Goal: Information Seeking & Learning: Learn about a topic

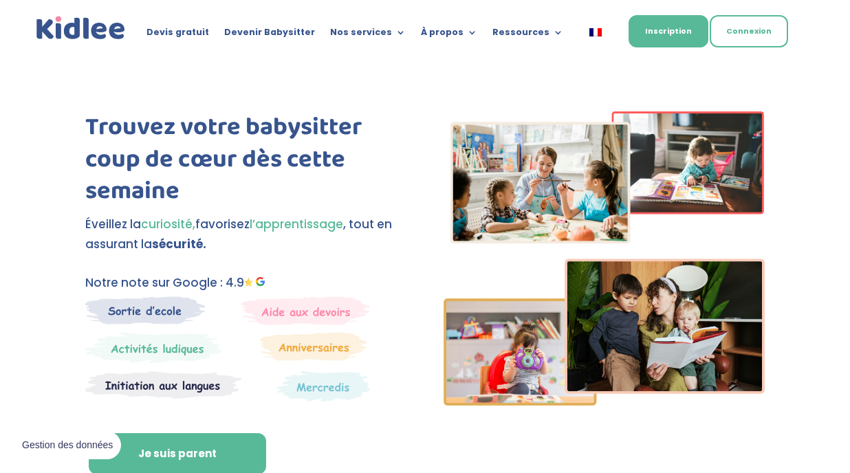
scroll to position [174, 0]
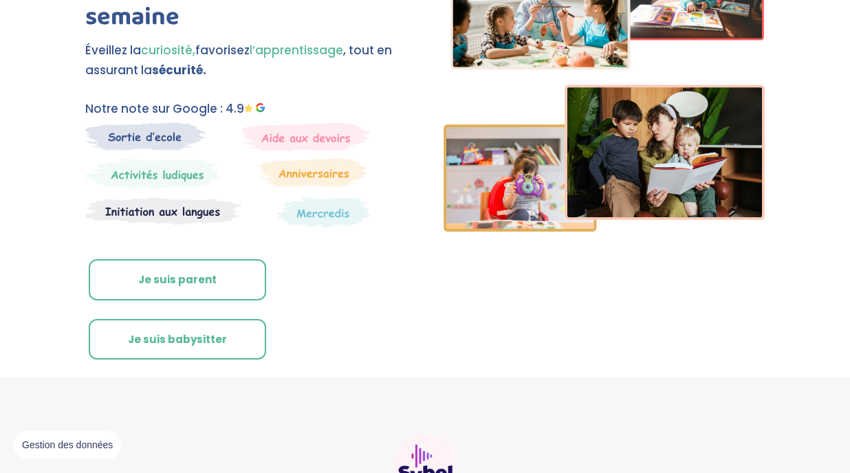
click at [217, 276] on link "Je suis parent" at bounding box center [178, 279] width 178 height 41
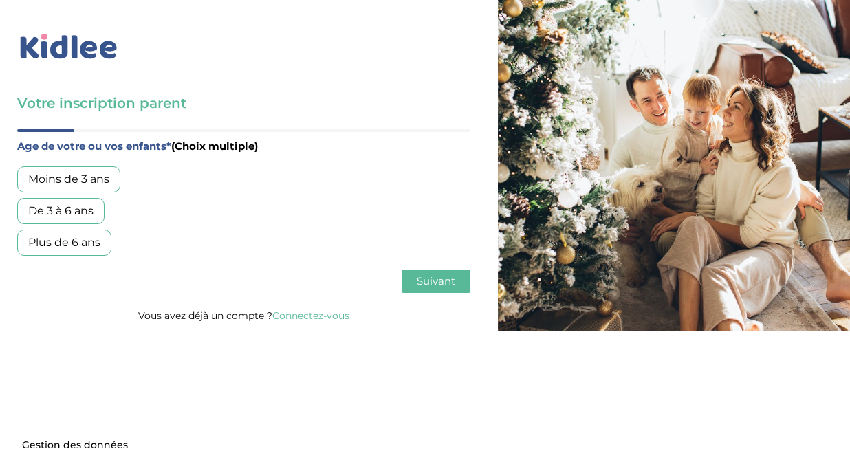
click at [67, 243] on div "Plus de 6 ans" at bounding box center [64, 243] width 94 height 26
click at [436, 288] on span "Suivant" at bounding box center [436, 281] width 39 height 13
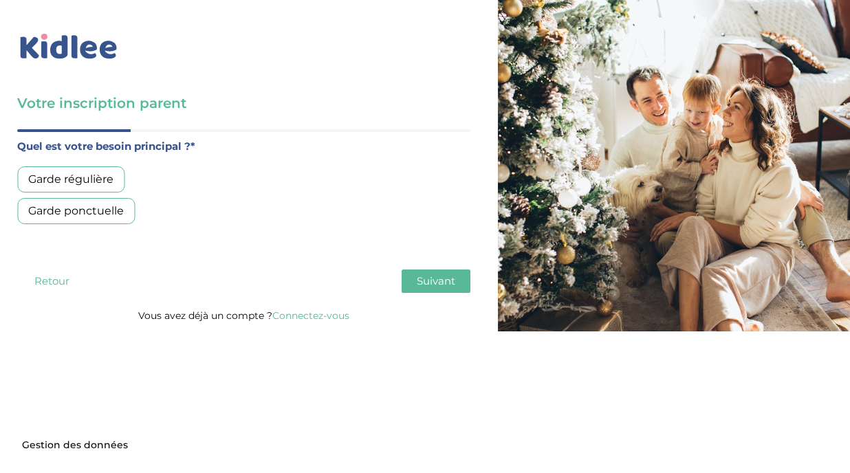
click at [89, 179] on div "Garde régulière" at bounding box center [70, 179] width 107 height 26
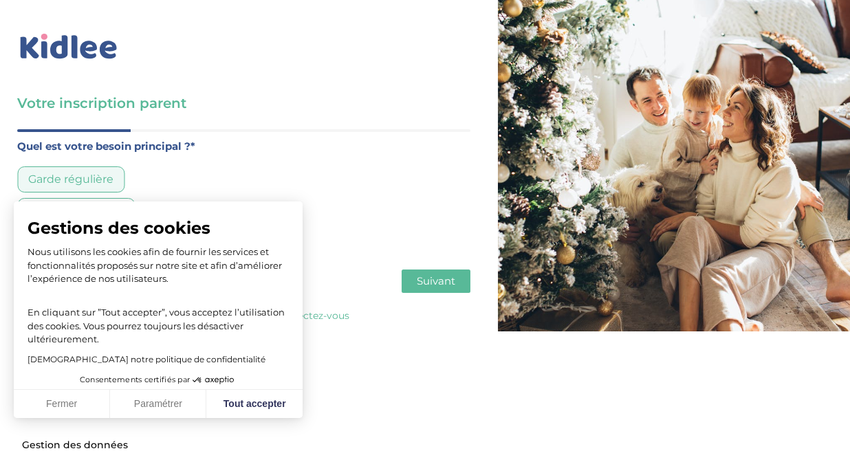
click at [438, 283] on span "Suivant" at bounding box center [436, 281] width 39 height 13
click at [50, 402] on button "Fermer" at bounding box center [62, 404] width 96 height 29
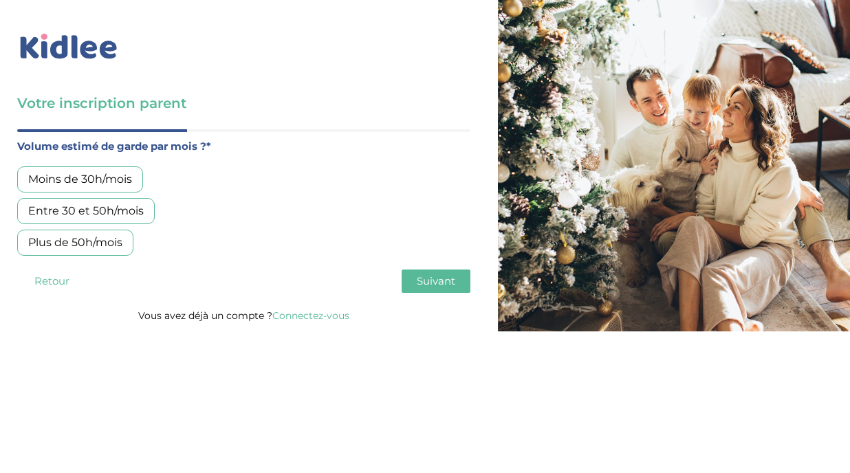
click at [118, 186] on div "Moins de 30h/mois" at bounding box center [80, 179] width 126 height 26
click at [442, 280] on span "Suivant" at bounding box center [436, 281] width 39 height 13
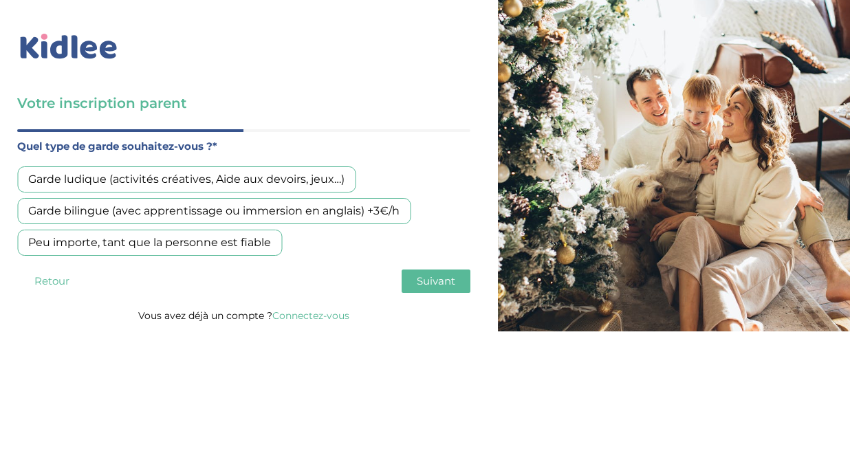
click at [206, 243] on div "Peu importe, tant que la personne est fiable" at bounding box center [149, 243] width 265 height 26
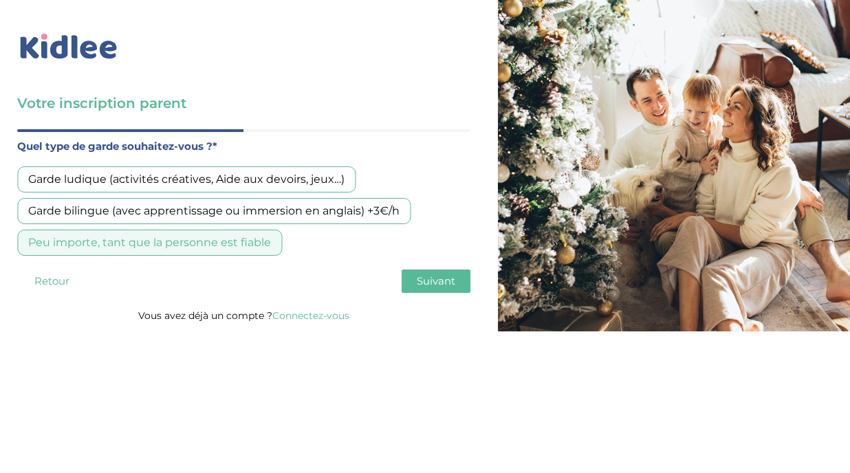
click at [431, 285] on span "Suivant" at bounding box center [436, 281] width 39 height 13
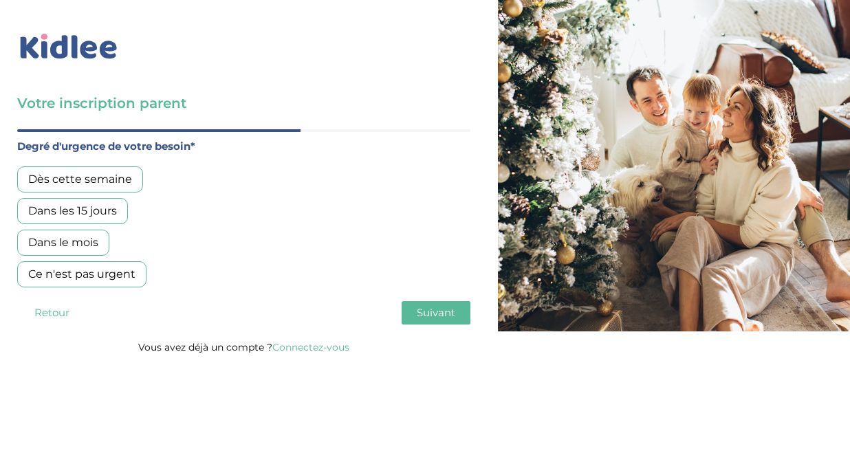
click at [83, 213] on div "Dans les 15 jours" at bounding box center [72, 211] width 111 height 26
click at [424, 323] on button "Suivant" at bounding box center [436, 312] width 69 height 23
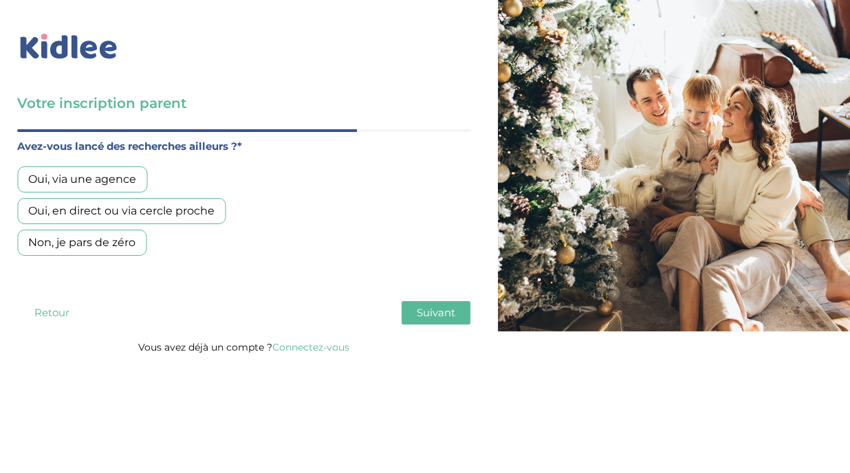
click at [191, 222] on div "Oui, en direct ou via cercle proche" at bounding box center [121, 211] width 208 height 26
click at [441, 316] on span "Suivant" at bounding box center [436, 312] width 39 height 13
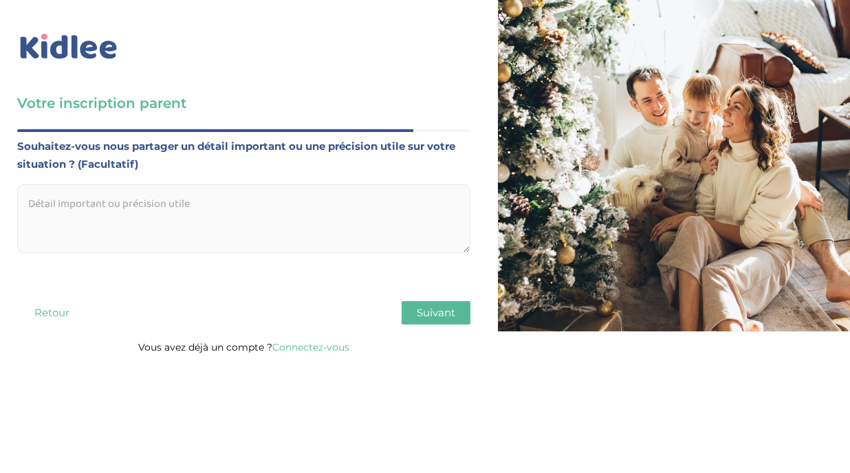
click at [425, 316] on span "Suivant" at bounding box center [436, 312] width 39 height 13
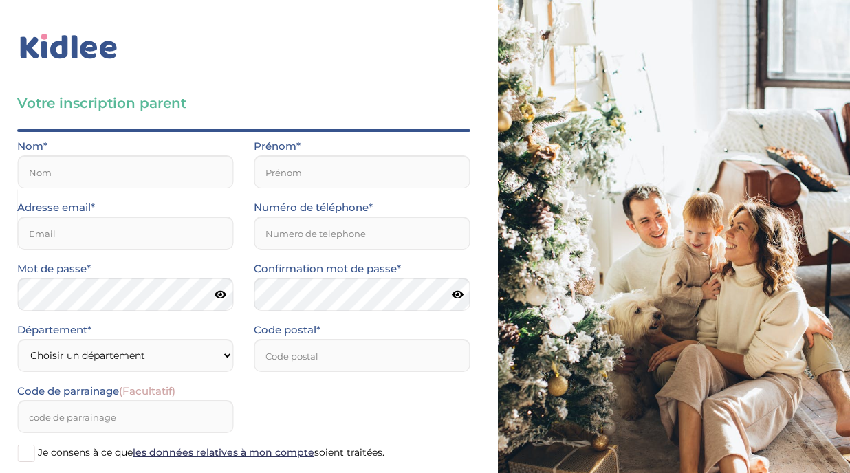
click at [74, 63] on div "Votre inscription parent Avant de poursuivre veuillez vérifier que tous les cha…" at bounding box center [244, 290] width 508 height 581
click at [70, 50] on img at bounding box center [68, 47] width 103 height 32
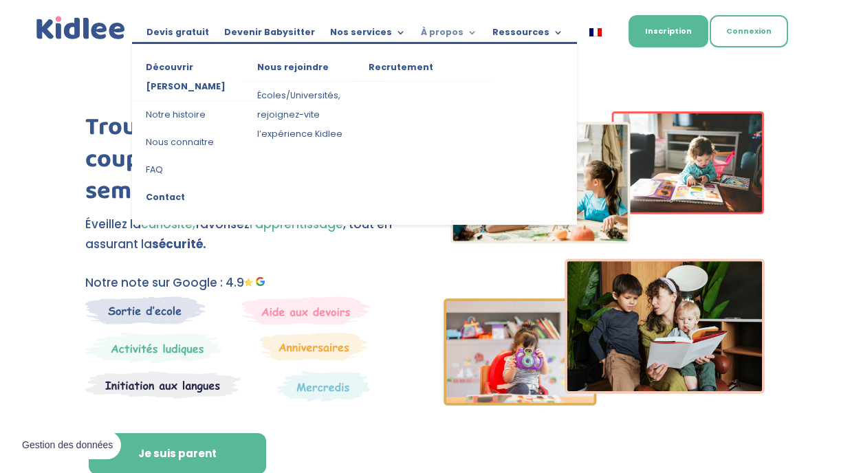
click at [458, 32] on link "À propos" at bounding box center [449, 35] width 56 height 15
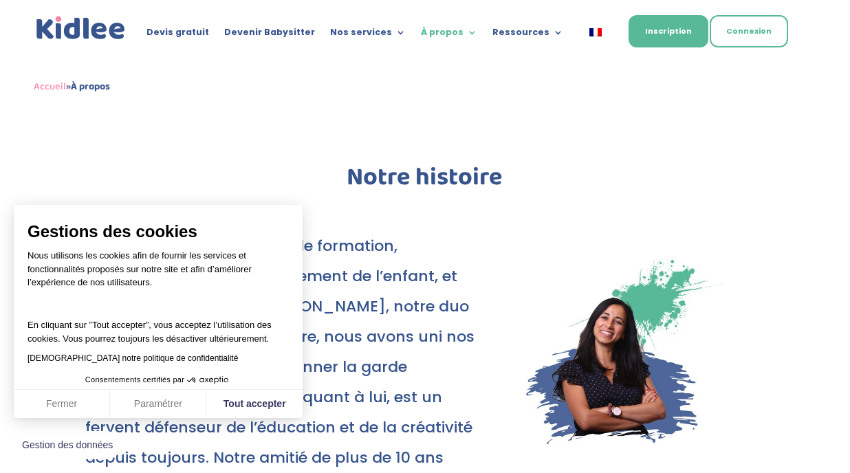
drag, startPoint x: 233, startPoint y: 5, endPoint x: 225, endPoint y: 10, distance: 9.9
click at [233, 6] on div "Devis gratuit Devenir Babysitter Nos services Garde ludique Aide aux devoirs La…" at bounding box center [425, 30] width 782 height 61
click at [186, 107] on div "Accueil » À propos" at bounding box center [425, 88] width 782 height 54
click at [65, 400] on button "Fermer" at bounding box center [62, 404] width 96 height 29
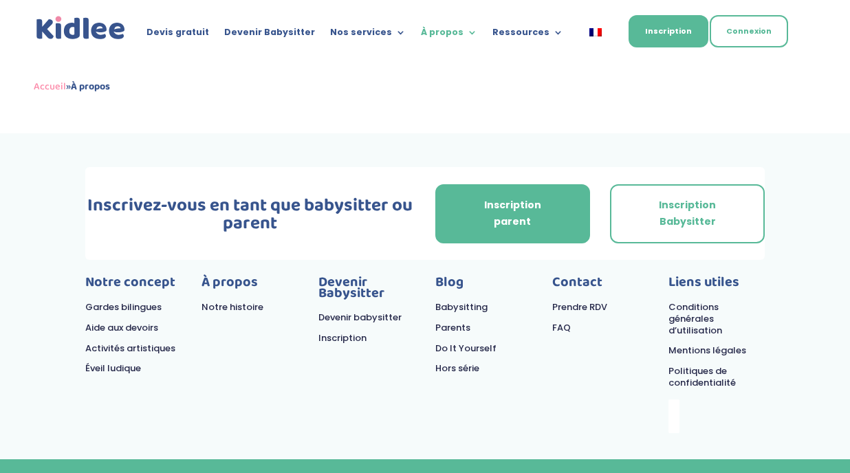
scroll to position [2783, 0]
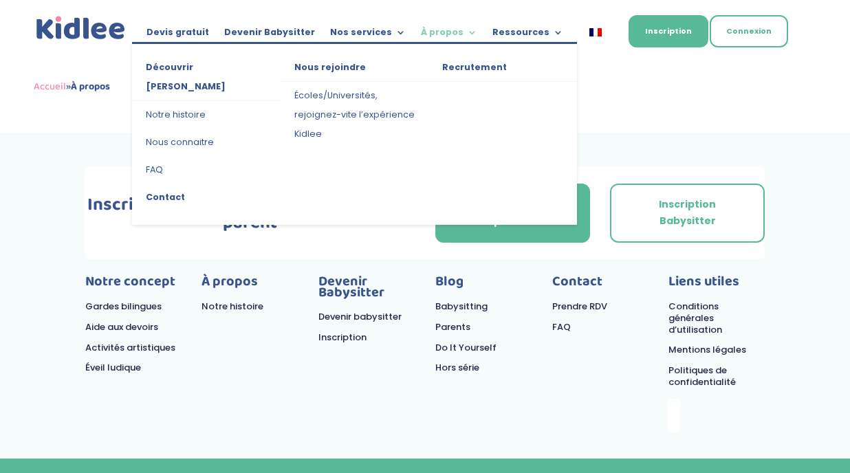
click at [449, 40] on link "À propos" at bounding box center [449, 35] width 56 height 15
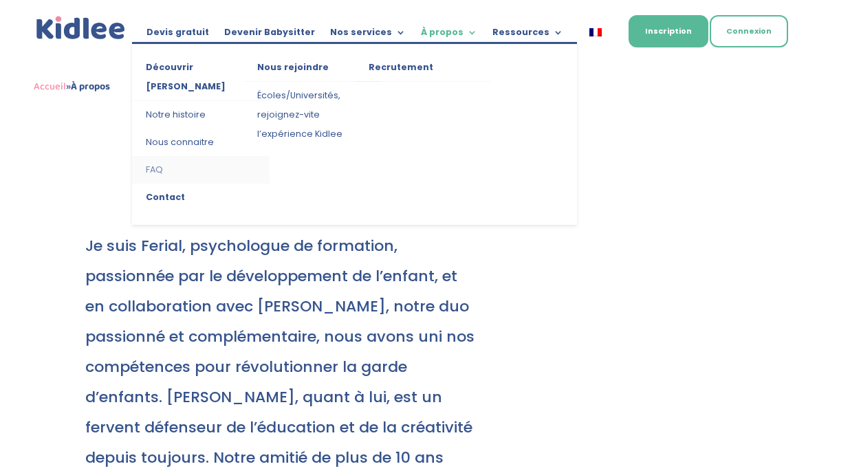
click at [158, 156] on link "FAQ" at bounding box center [201, 170] width 138 height 28
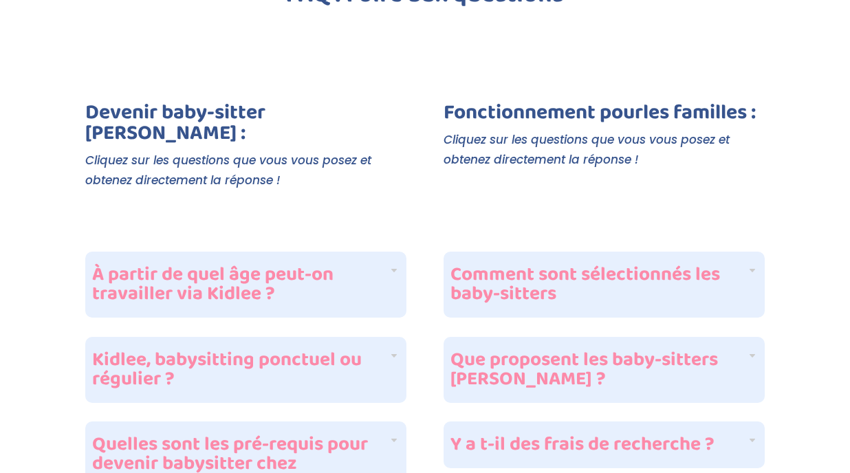
scroll to position [293, 0]
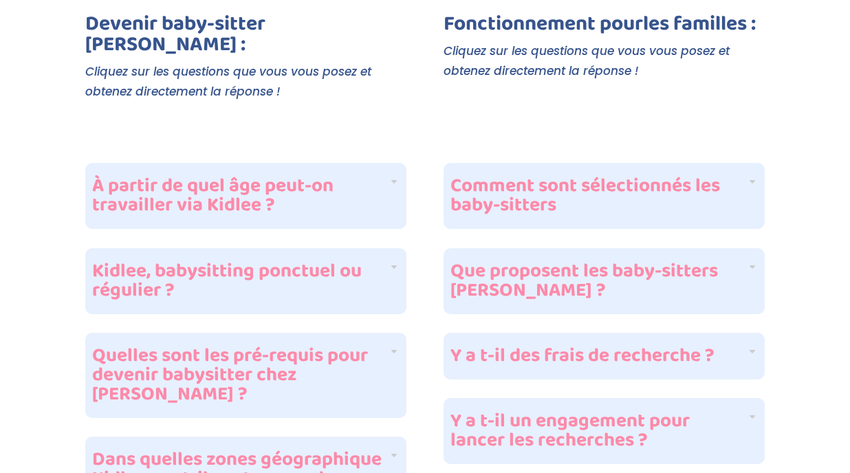
click at [559, 177] on h4 "Comment sont sélectionnés les baby-sitters" at bounding box center [599, 196] width 297 height 39
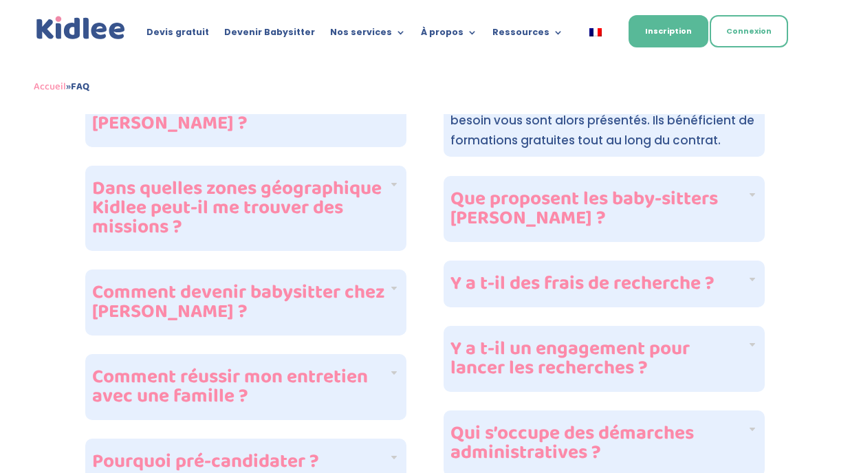
scroll to position [599, 0]
click at [559, 189] on h4 "Que proposent les baby-sitters Kidlee ?" at bounding box center [599, 208] width 297 height 39
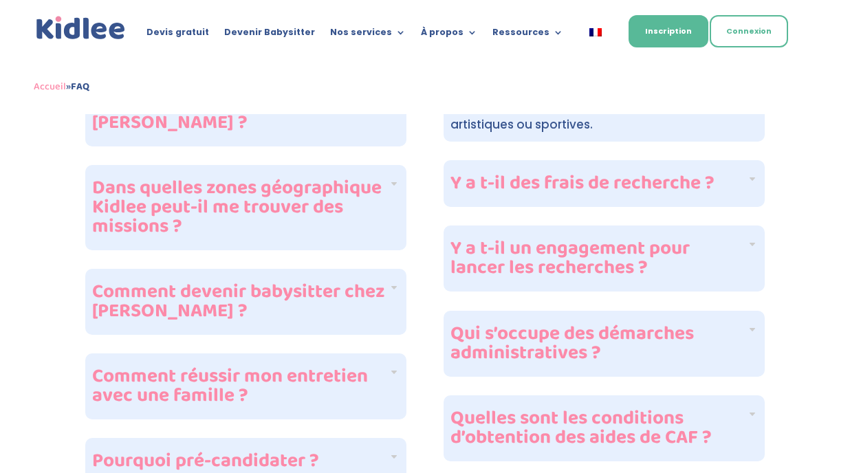
click at [557, 174] on h4 "Y a t-il des frais de recherche ?" at bounding box center [599, 183] width 297 height 19
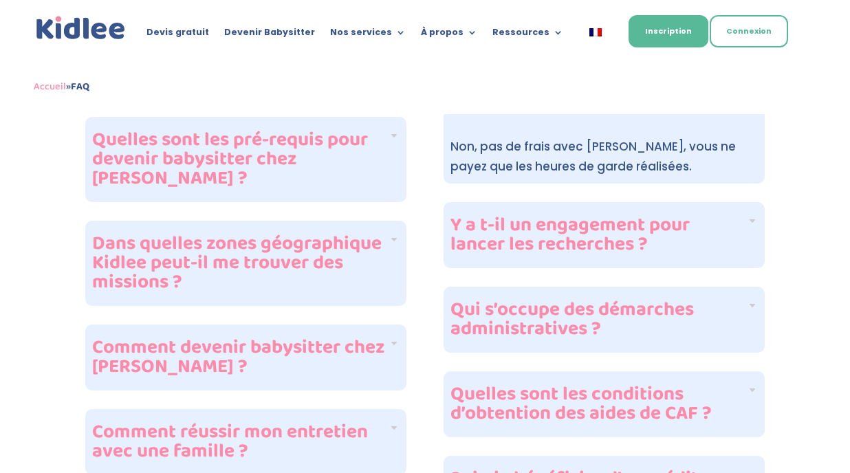
scroll to position [547, 0]
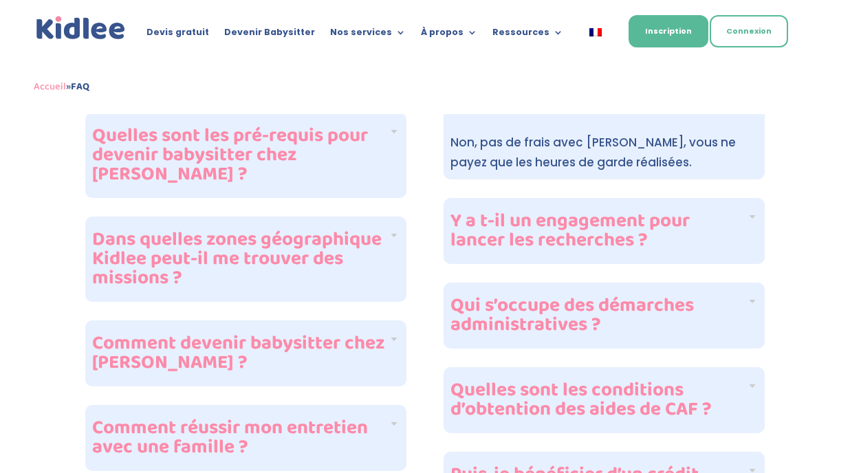
click at [573, 219] on h4 "Y a t-il un engagement pour lancer les recherches ?" at bounding box center [599, 231] width 297 height 39
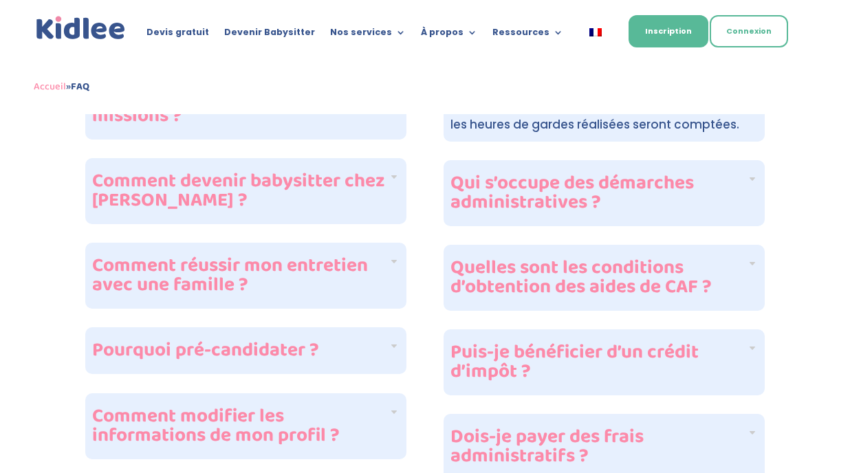
scroll to position [710, 0]
click at [724, 193] on div "Qui s’occupe des démarches administratives ?" at bounding box center [604, 193] width 321 height 66
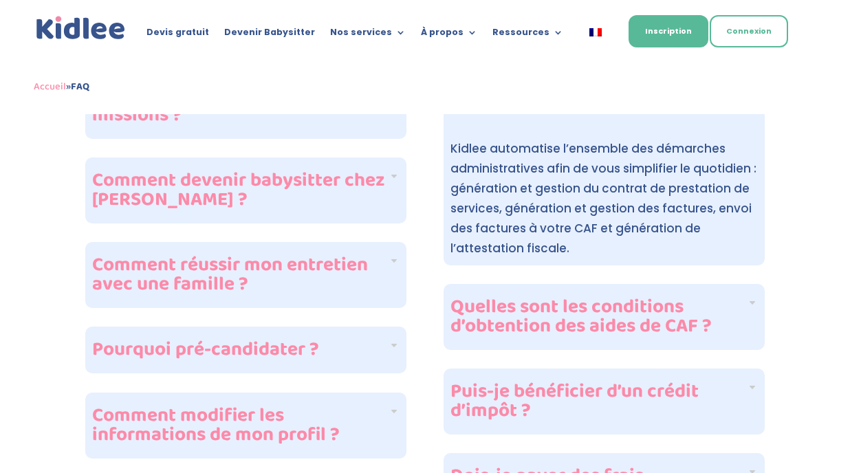
click at [674, 298] on h4 "Quelles sont les conditions d’obtention des aides de CAF ?" at bounding box center [599, 317] width 297 height 39
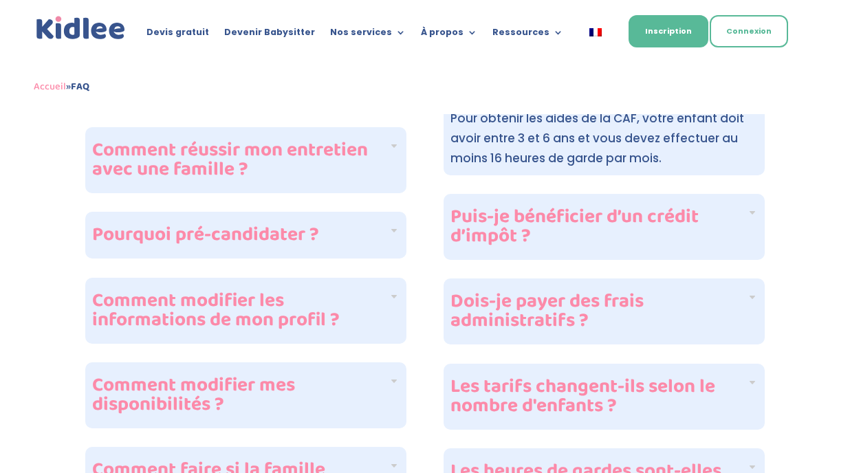
scroll to position [835, 0]
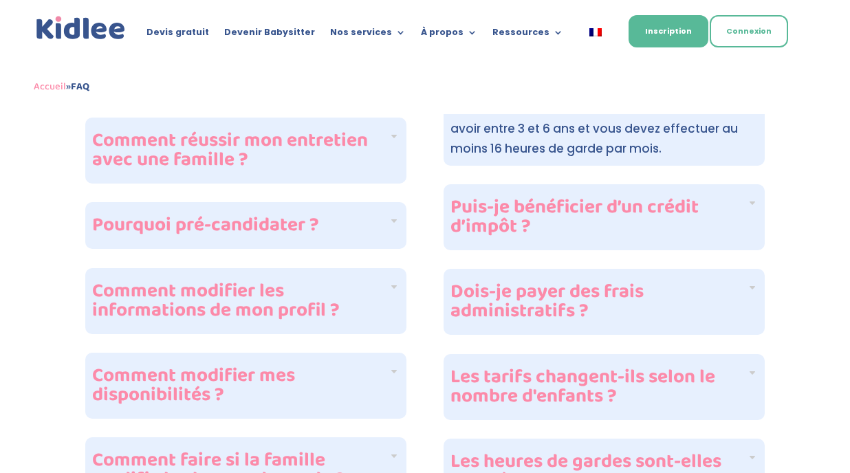
click at [687, 198] on h4 "Puis-je bénéficier d’un crédit d’impôt ?" at bounding box center [599, 217] width 297 height 39
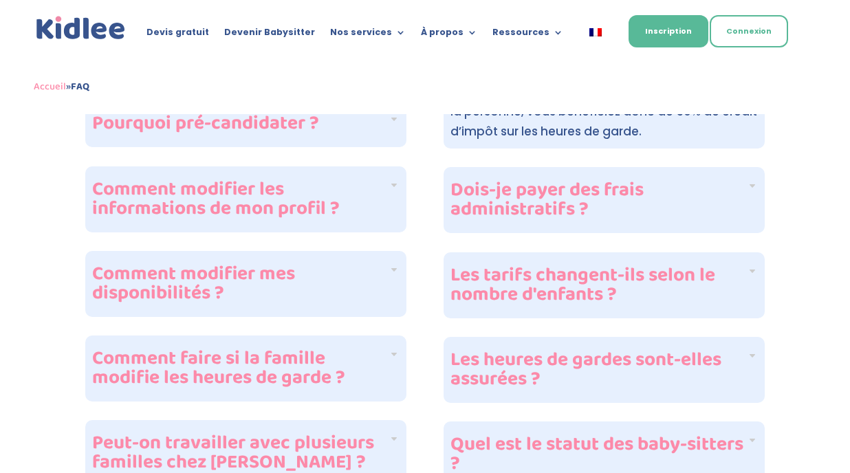
scroll to position [967, 0]
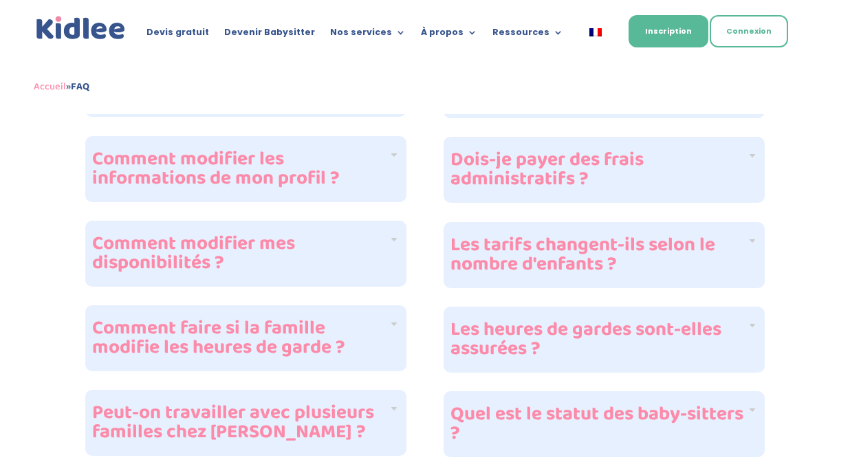
click at [680, 170] on div "Dois-je payer des frais administratifs ?" at bounding box center [604, 170] width 321 height 66
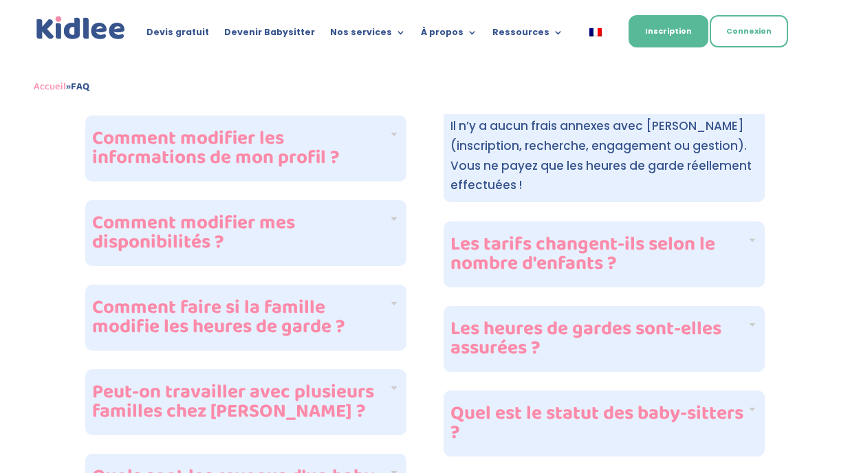
scroll to position [996, 0]
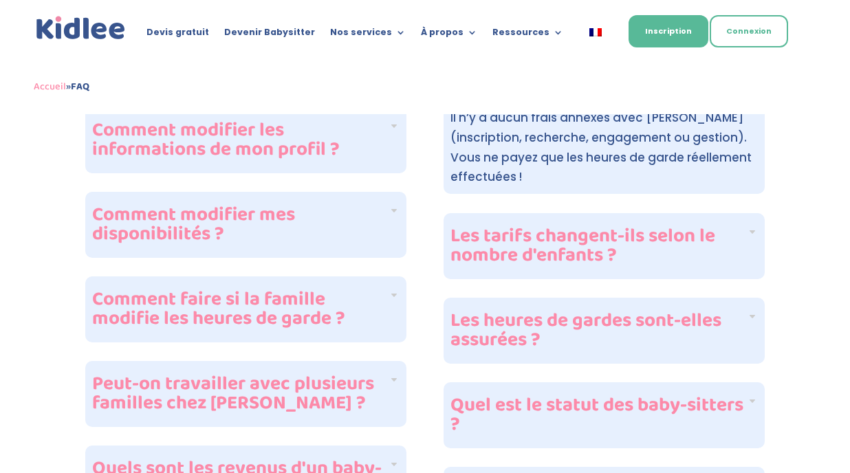
click at [666, 227] on h4 "Les tarifs changent-ils selon le nombre d'enfants ?" at bounding box center [599, 246] width 297 height 39
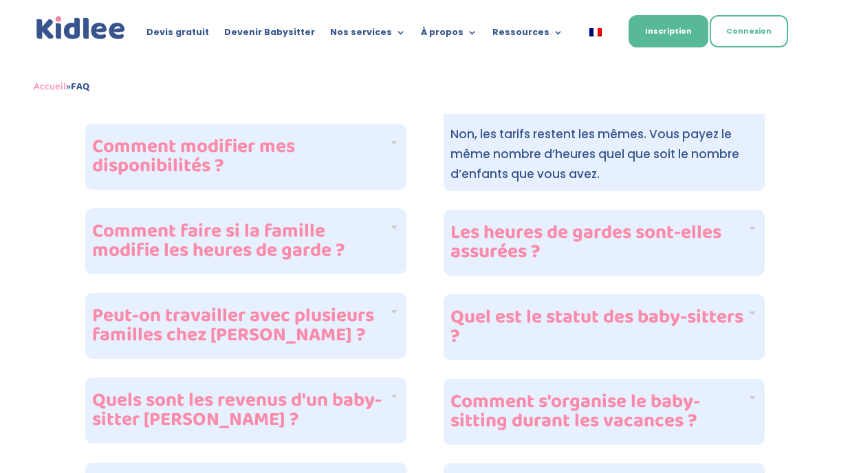
scroll to position [1066, 0]
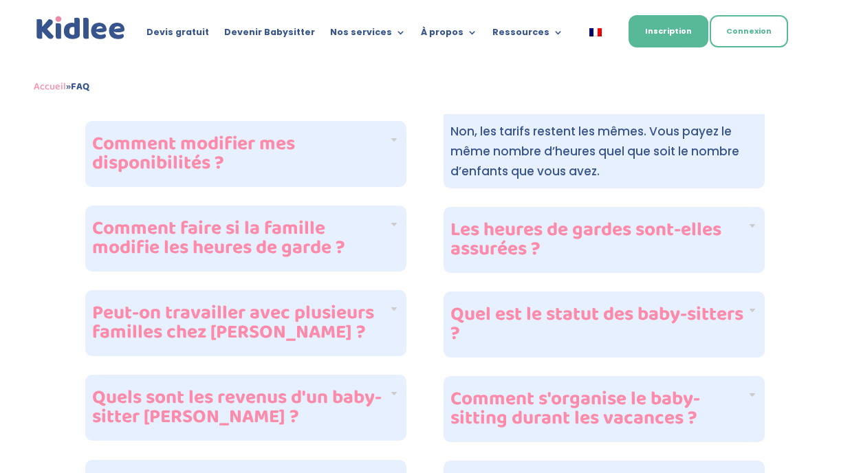
click at [655, 221] on h4 "Les heures de gardes sont-elles assurées ?" at bounding box center [599, 240] width 297 height 39
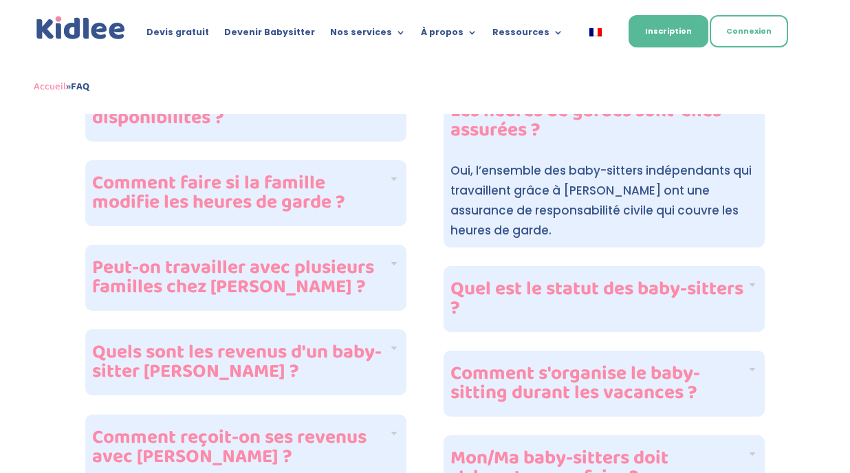
scroll to position [1130, 0]
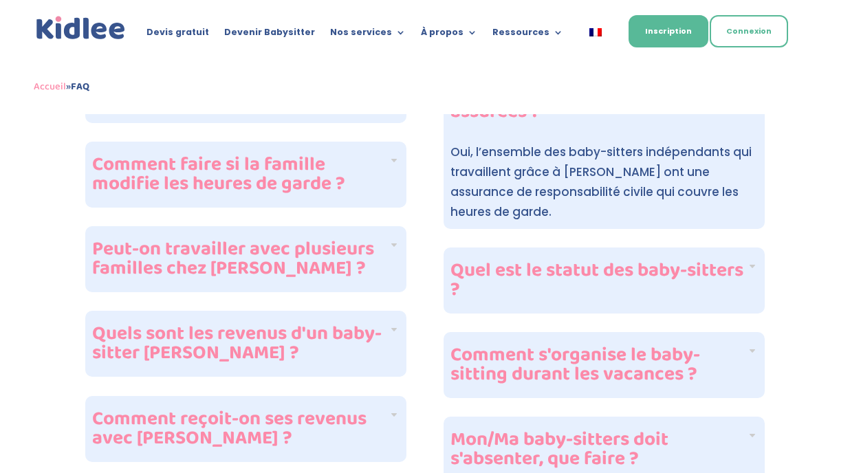
click at [647, 261] on h4 "Quel est le statut des baby-sitters ?" at bounding box center [599, 280] width 297 height 39
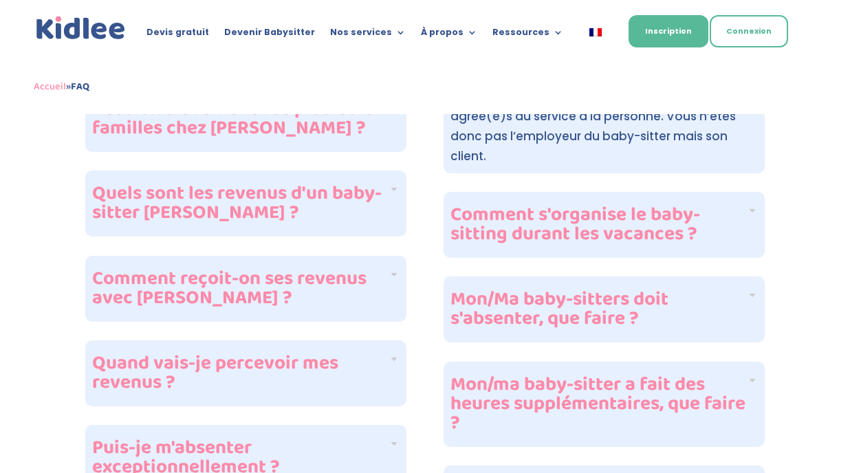
scroll to position [1285, 0]
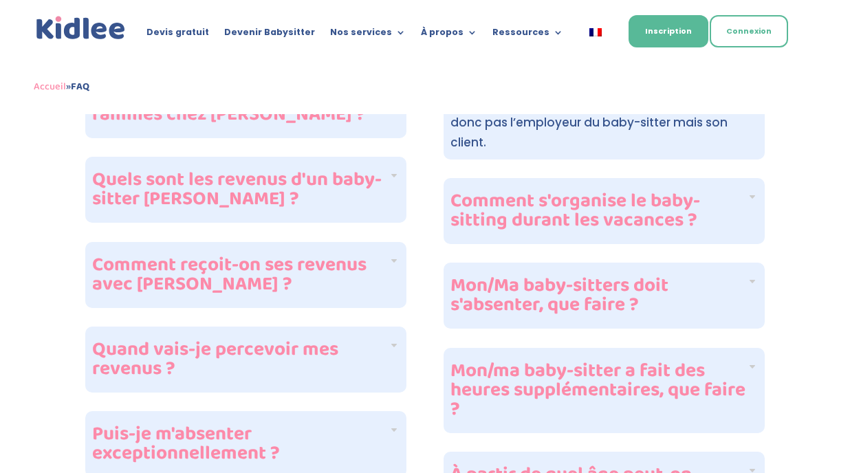
click at [671, 192] on h4 "Comment s'organise le baby-sitting durant les vacances ?" at bounding box center [599, 211] width 297 height 39
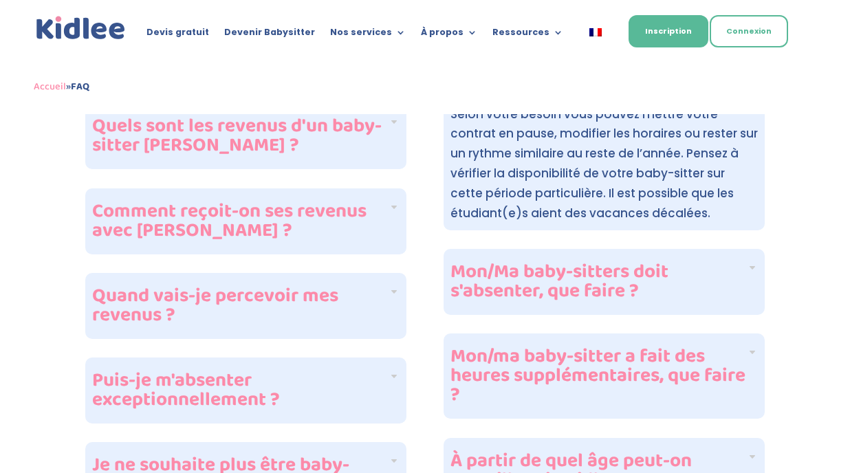
scroll to position [1346, 0]
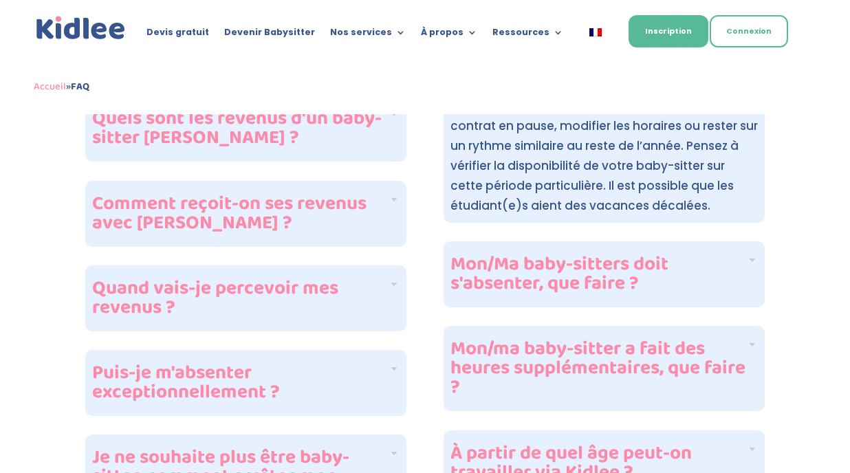
click at [645, 255] on h4 "Mon/Ma baby-sitters doit s'absenter, que faire ?" at bounding box center [599, 274] width 297 height 39
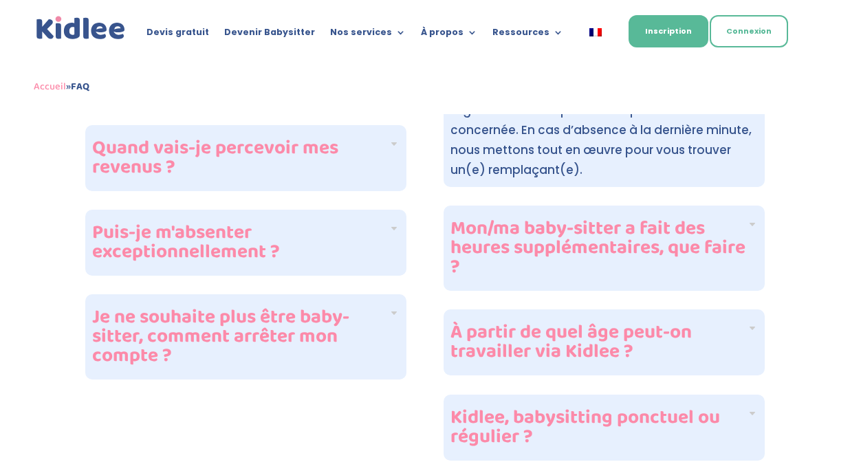
scroll to position [1490, 0]
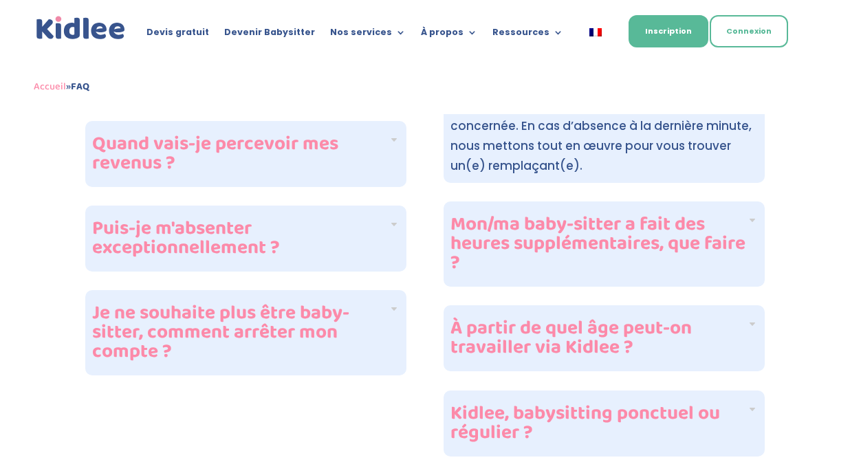
click at [645, 244] on h4 "Mon/ma baby-sitter a fait des heures supplémentaires, que faire ?" at bounding box center [599, 244] width 297 height 58
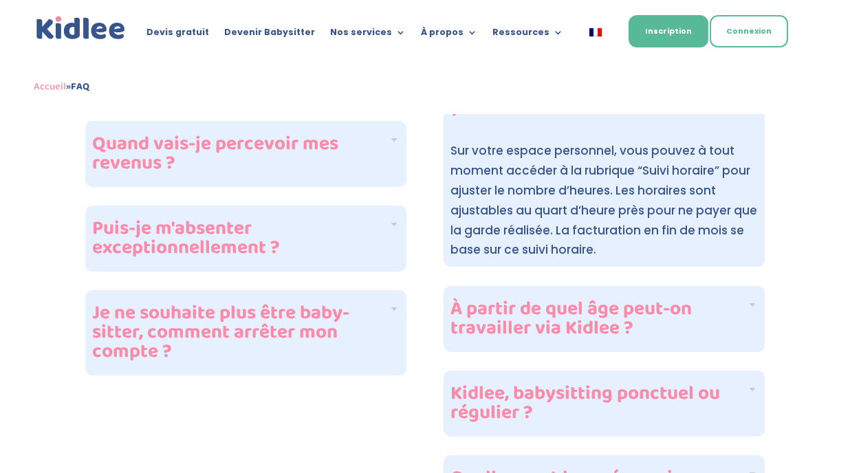
scroll to position [1479, 0]
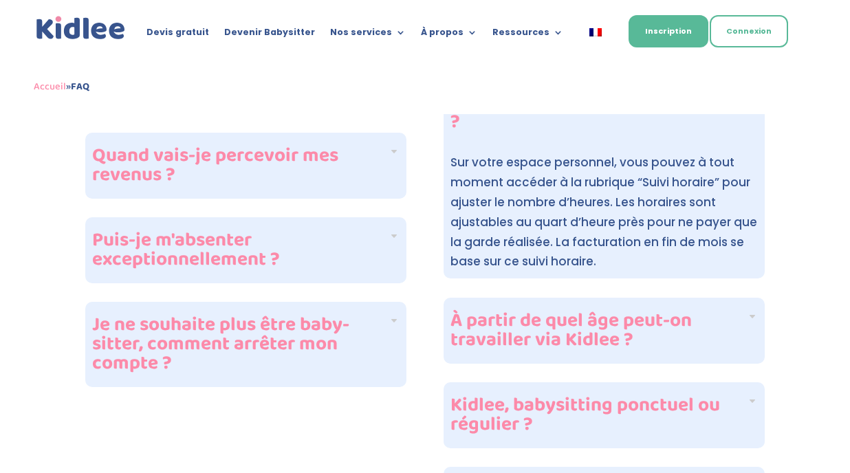
click at [612, 327] on h4 "À partir de quel âge peut-on travailler via Kidlee ?" at bounding box center [599, 331] width 297 height 39
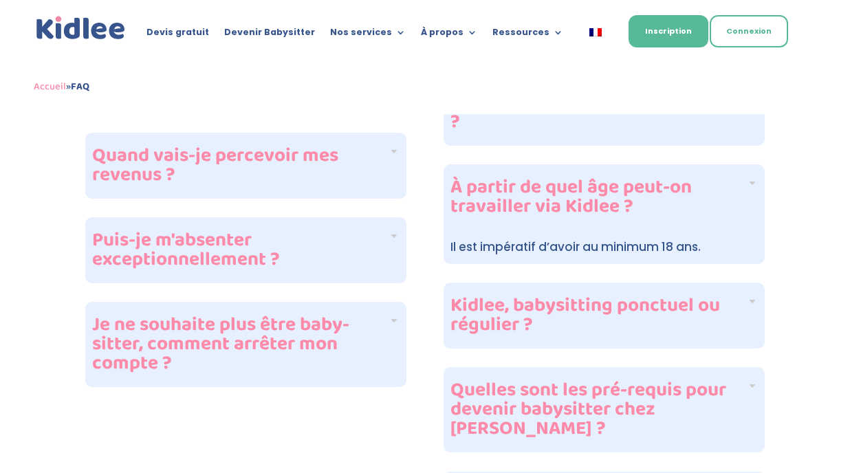
click at [621, 297] on h4 "Kidlee, babysitting ponctuel ou régulier ?" at bounding box center [599, 316] width 297 height 39
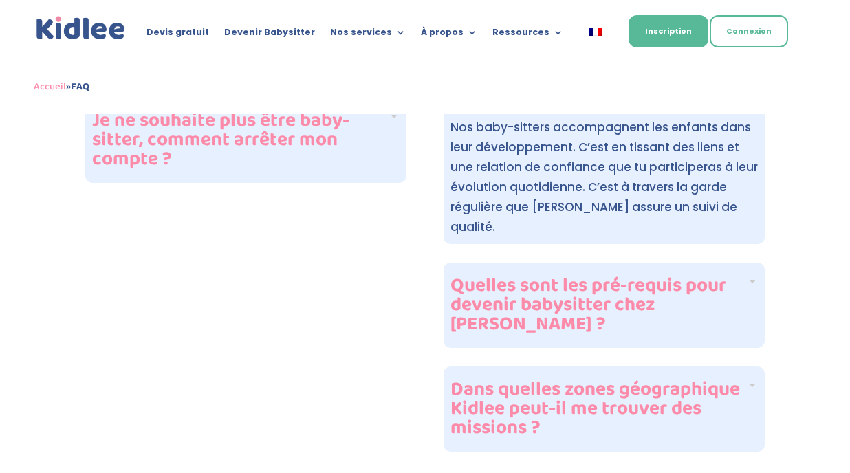
scroll to position [1689, 0]
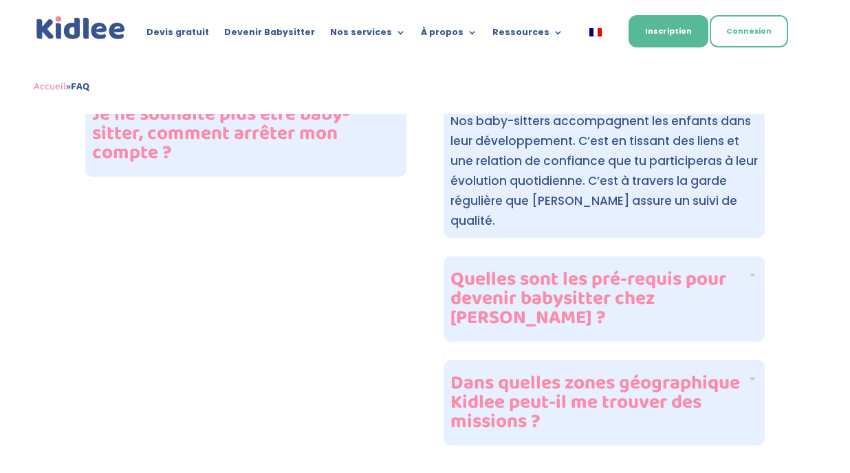
click at [621, 270] on h4 "Quelles sont les pré-requis pour devenir babysitter chez Kidlee ?" at bounding box center [599, 299] width 297 height 58
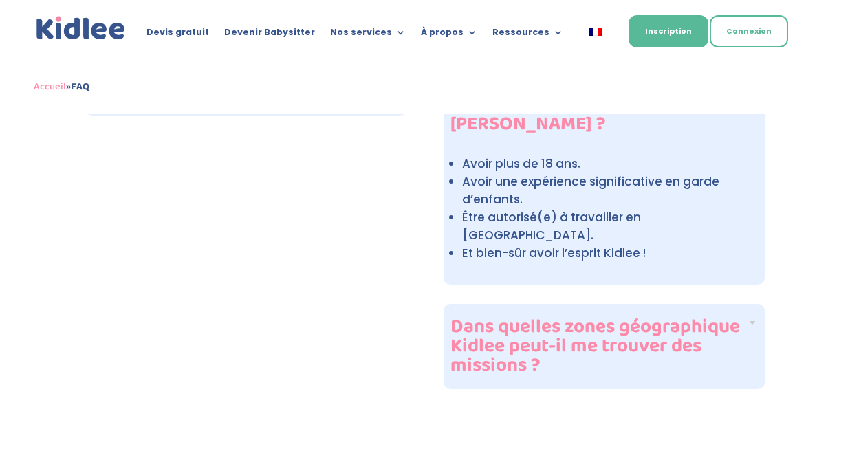
scroll to position [1752, 0]
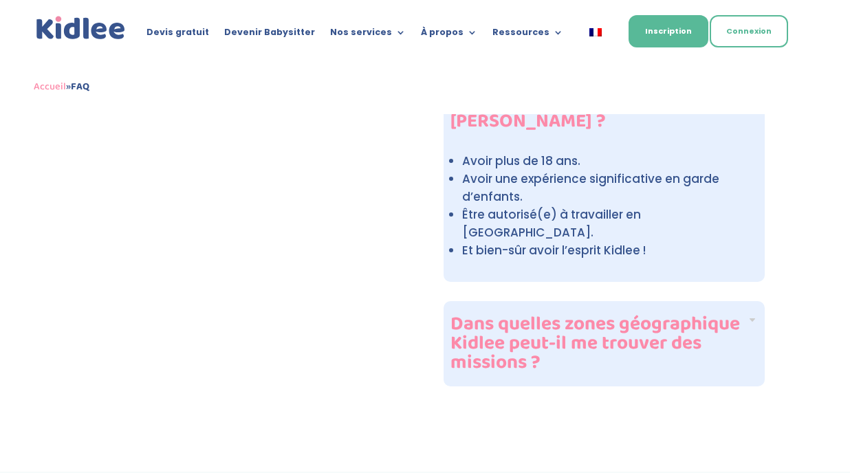
click at [590, 315] on h4 "Dans quelles zones géographique Kidlee peut-il me trouver des missions ?" at bounding box center [599, 344] width 297 height 58
